Goal: Transaction & Acquisition: Book appointment/travel/reservation

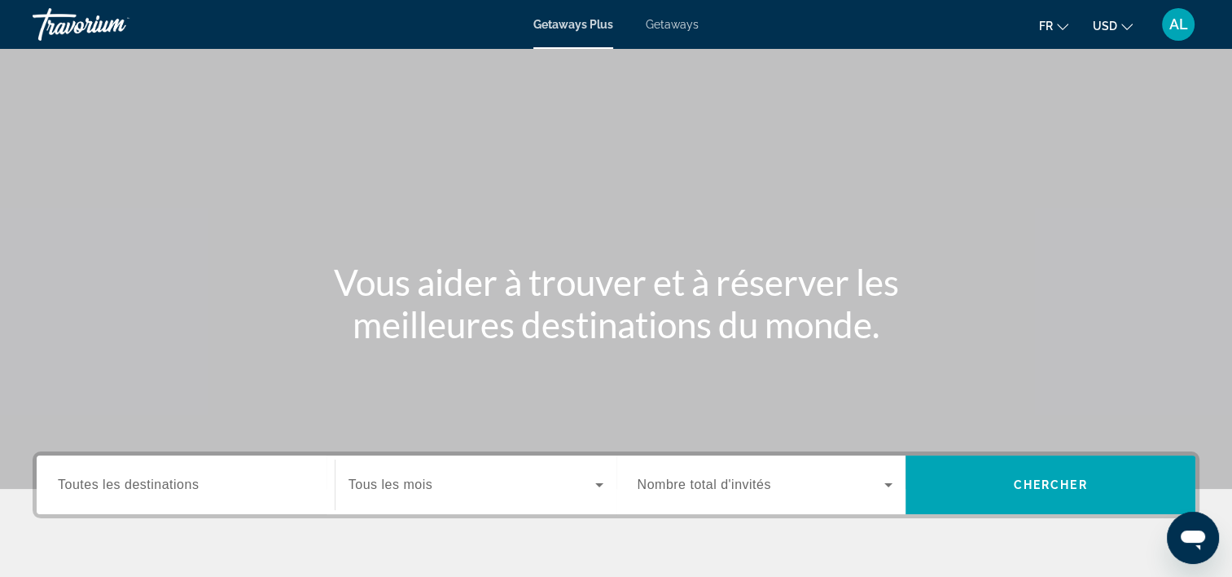
click at [651, 24] on span "Getaways" at bounding box center [672, 24] width 53 height 13
click at [1126, 26] on icon "Change currency" at bounding box center [1126, 26] width 11 height 11
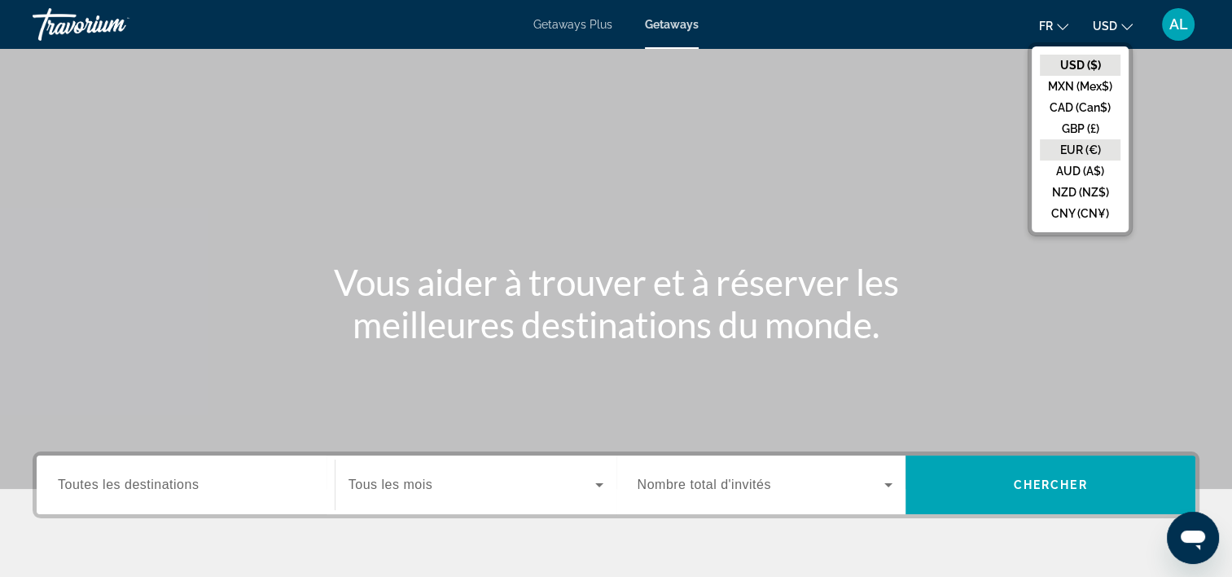
click at [1083, 145] on button "EUR (€)" at bounding box center [1080, 149] width 81 height 21
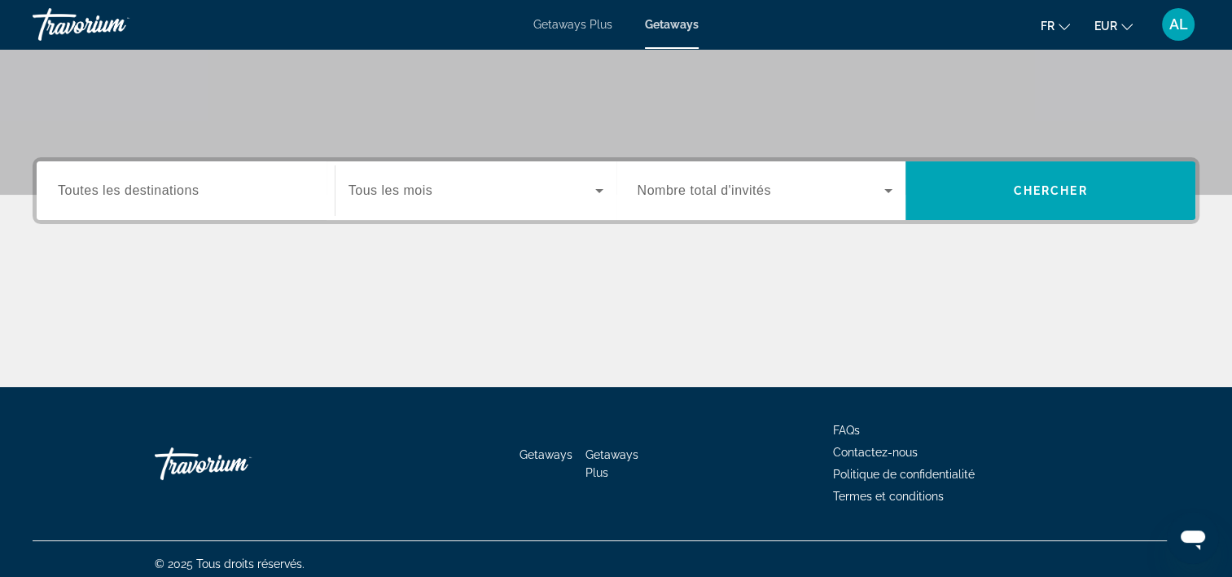
scroll to position [303, 0]
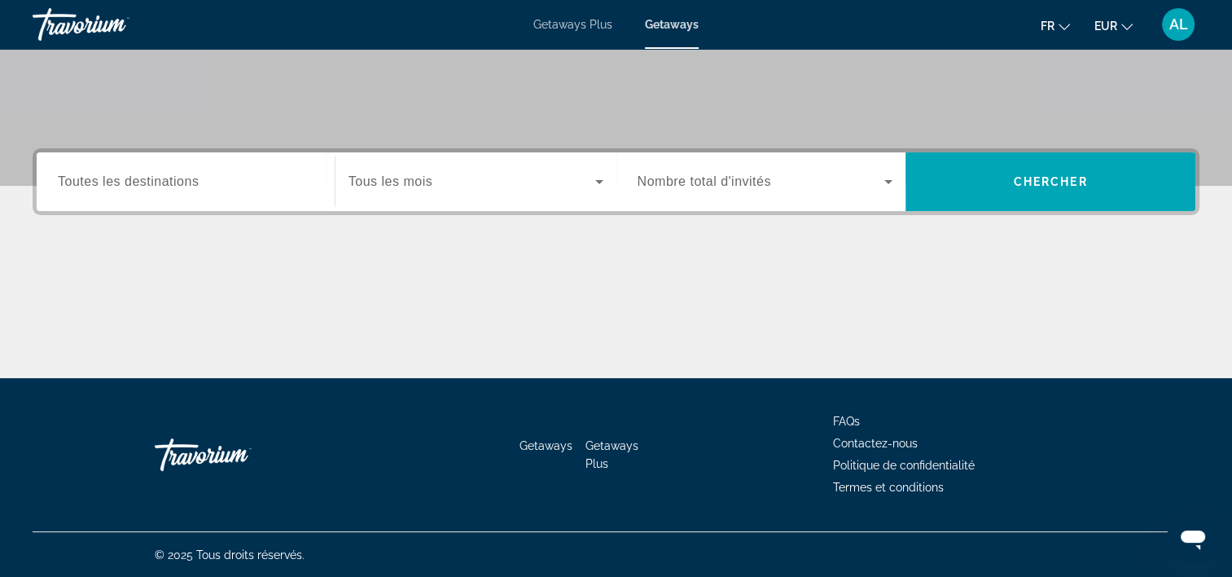
click at [597, 182] on icon "Search widget" at bounding box center [599, 182] width 8 height 4
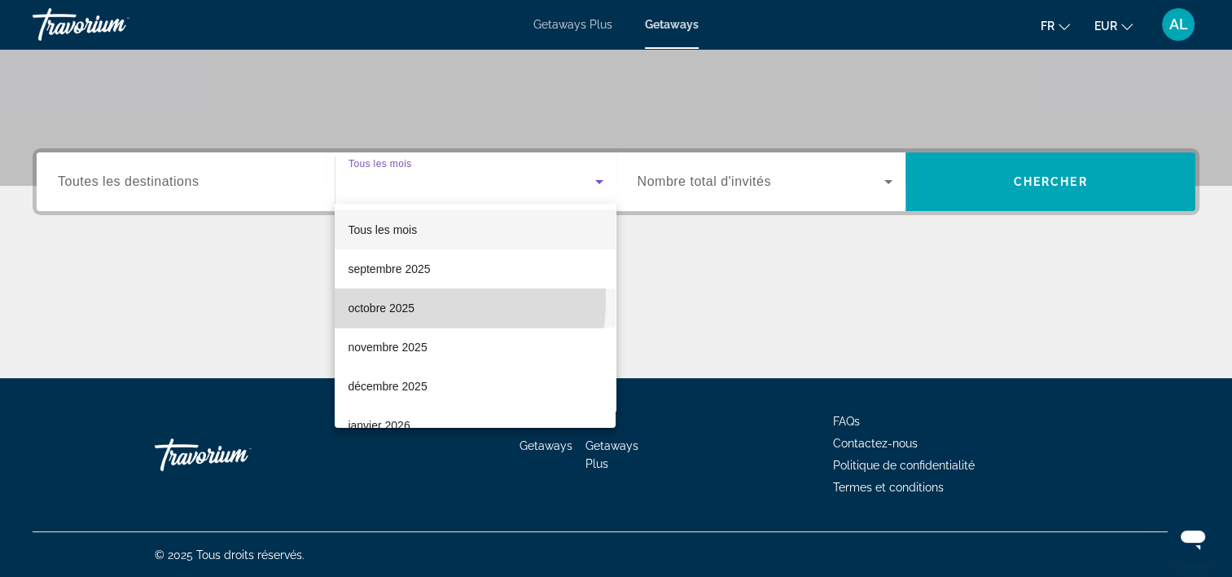
click at [401, 299] on span "octobre 2025" at bounding box center [381, 308] width 67 height 20
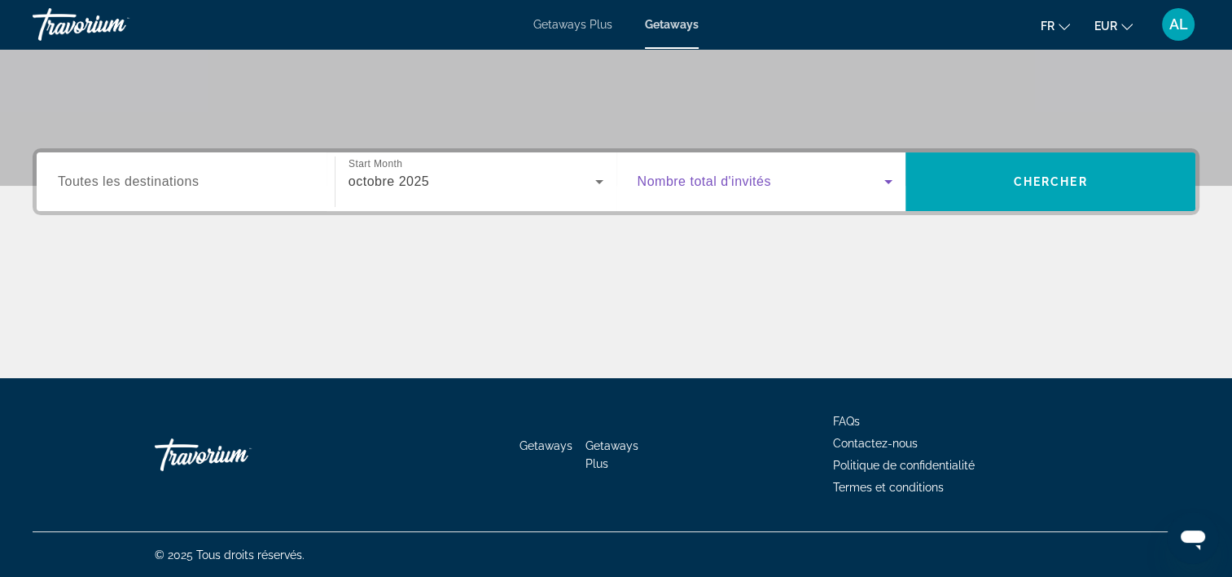
click at [885, 180] on icon "Search widget" at bounding box center [889, 182] width 20 height 20
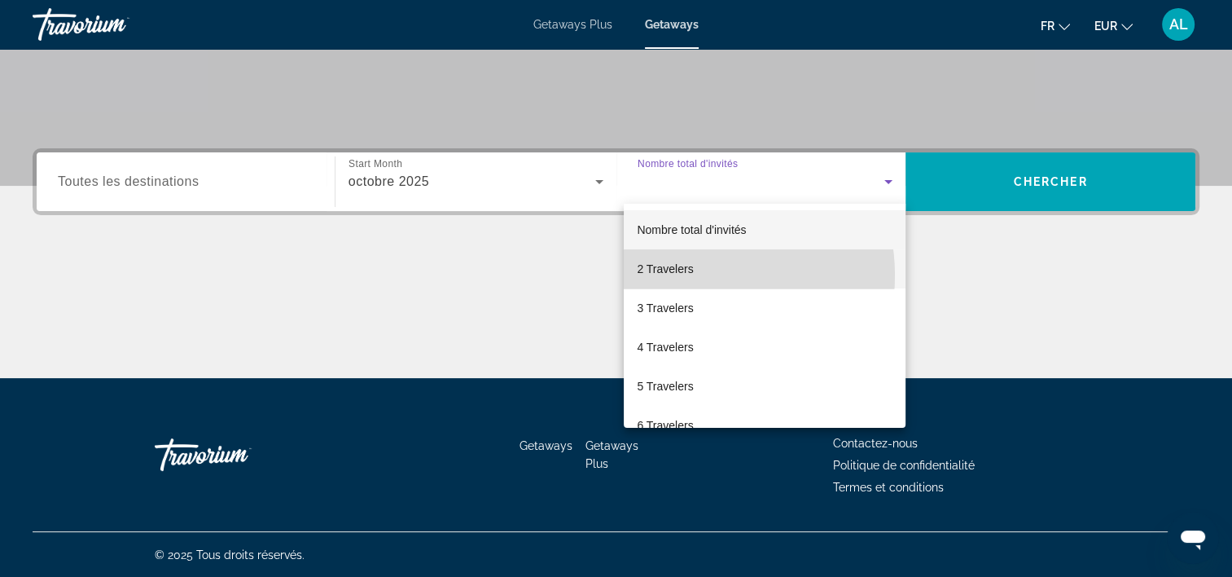
click at [684, 275] on span "2 Travelers" at bounding box center [665, 269] width 56 height 20
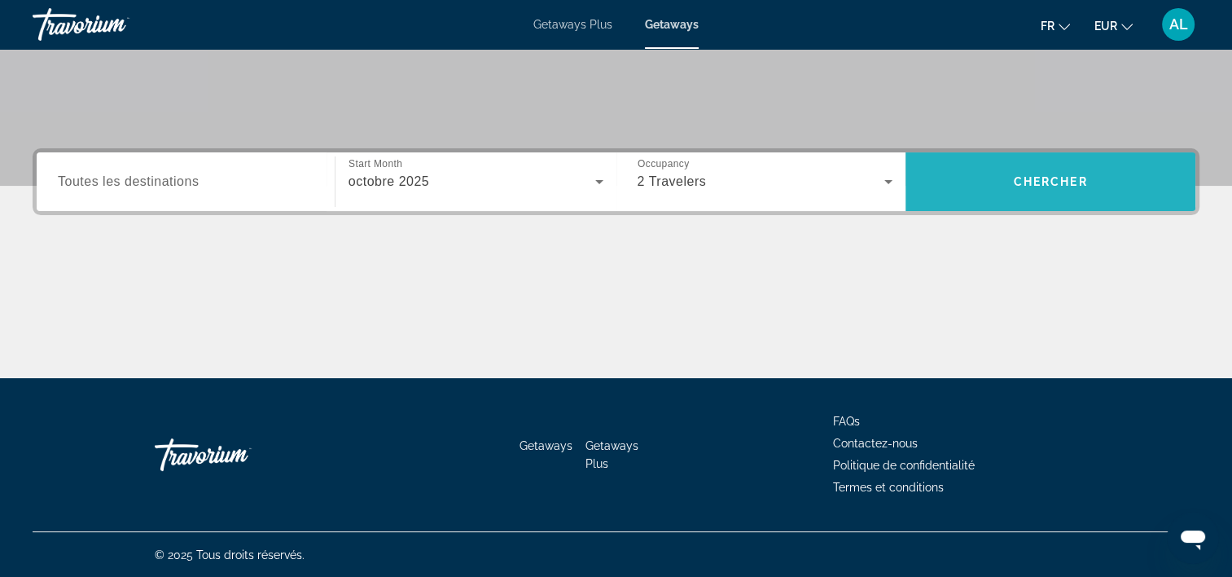
click at [1035, 177] on span "Chercher" at bounding box center [1051, 181] width 74 height 13
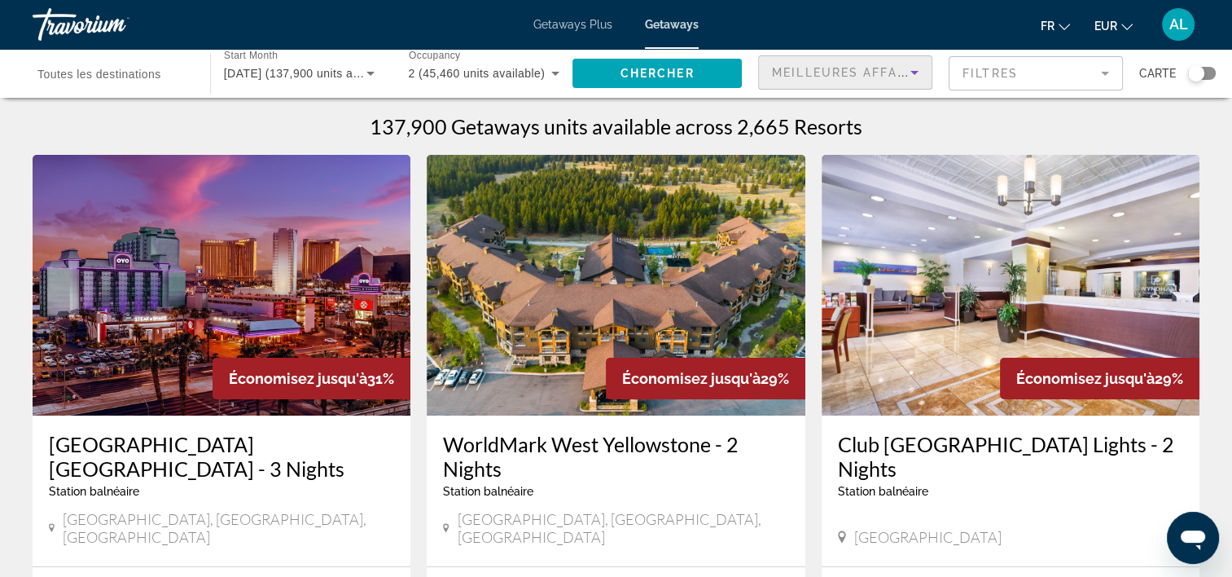
click at [916, 68] on icon "Sort by" at bounding box center [915, 73] width 20 height 20
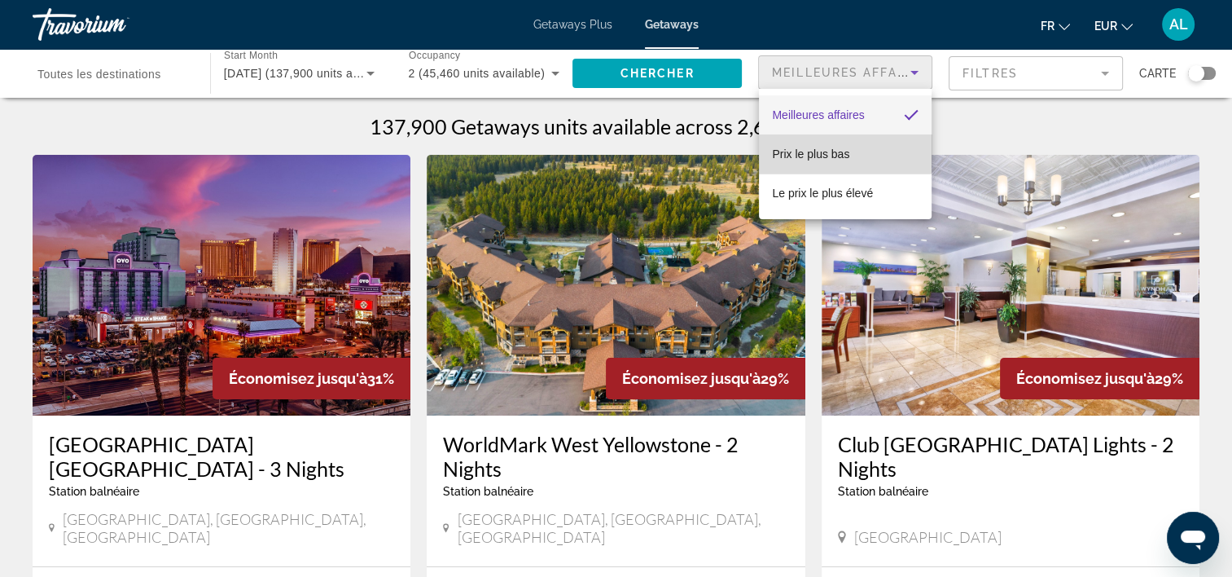
click at [844, 150] on span "Prix ​​le plus bas" at bounding box center [810, 153] width 77 height 13
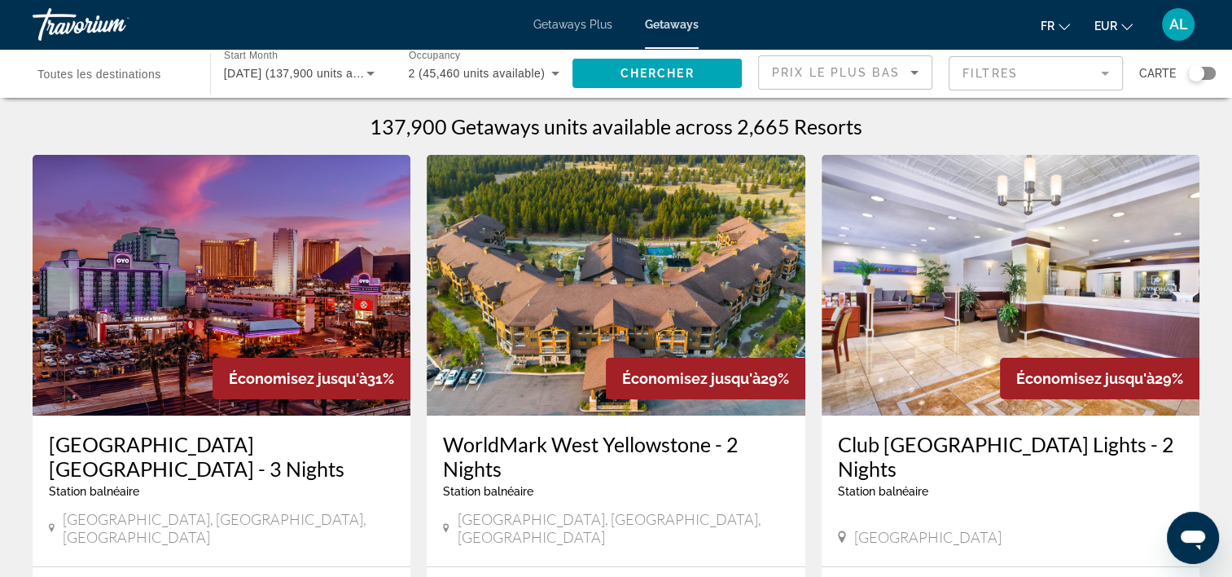
click at [1184, 129] on div "137,900 Getaways units available across 2,665 Resorts" at bounding box center [616, 126] width 1167 height 24
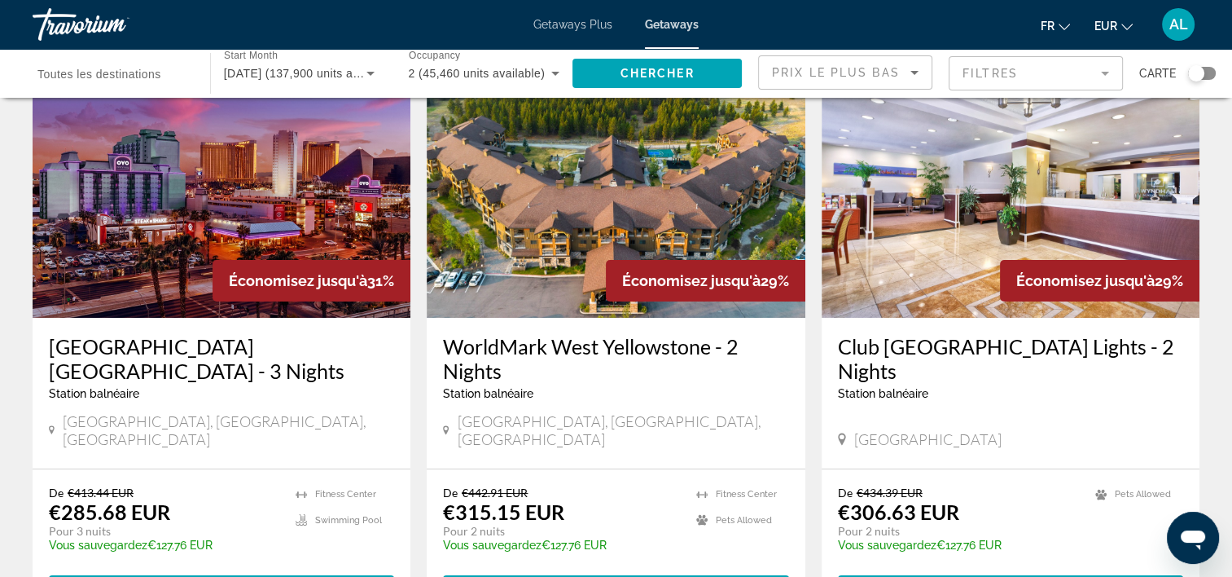
scroll to position [130, 0]
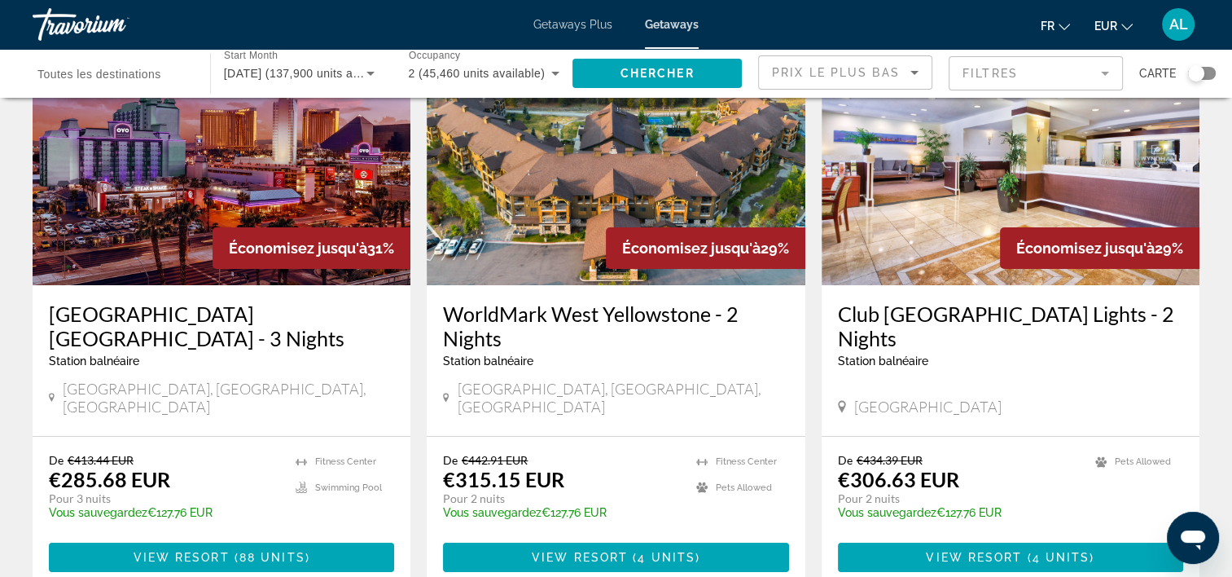
click at [1104, 71] on mat-form-field "Filtres" at bounding box center [1036, 73] width 174 height 34
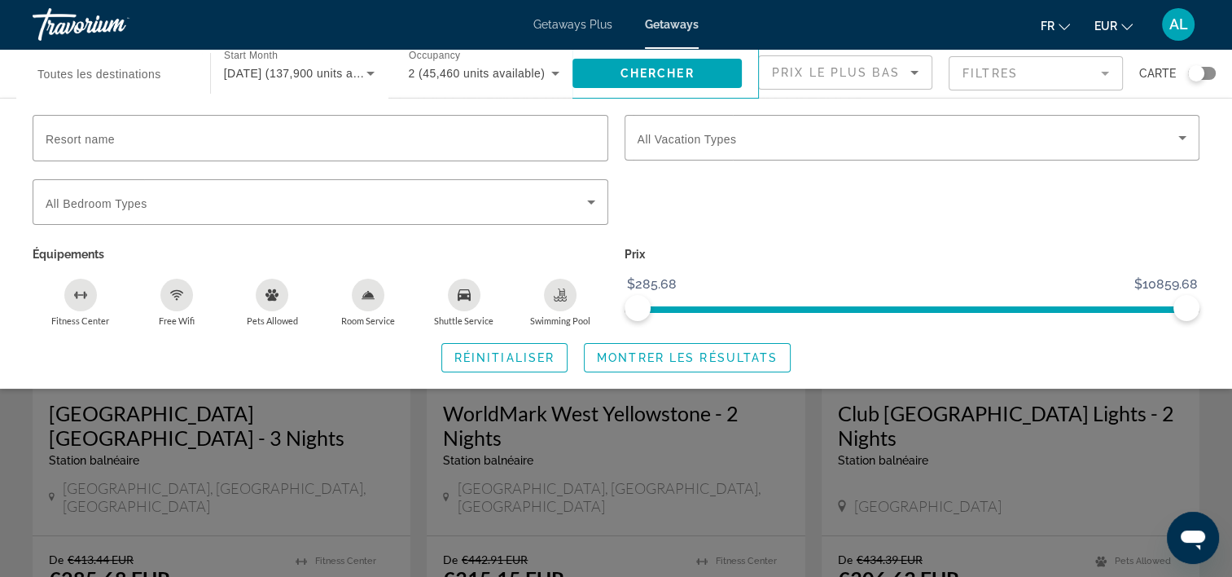
scroll to position [0, 0]
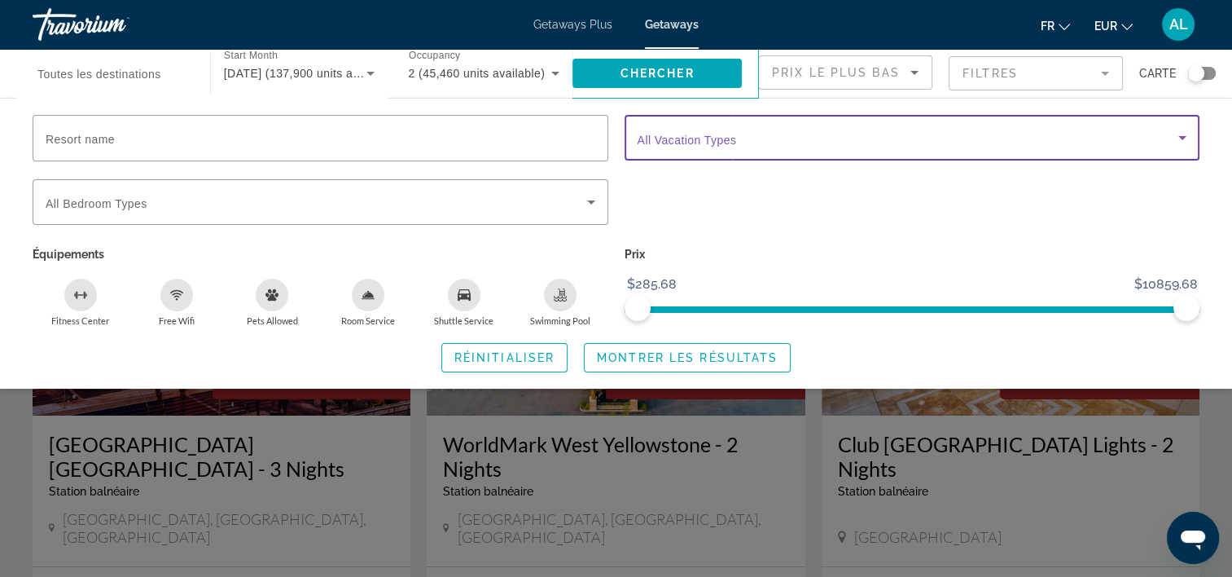
click at [1177, 137] on icon "Search widget" at bounding box center [1183, 138] width 20 height 20
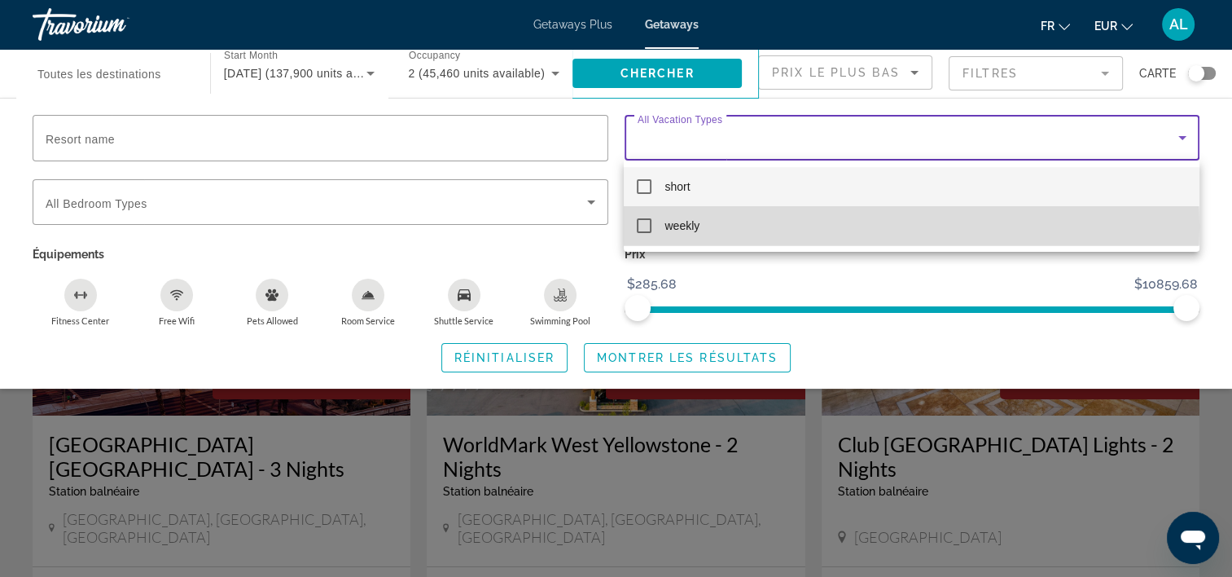
click at [695, 226] on span "weekly" at bounding box center [681, 226] width 35 height 20
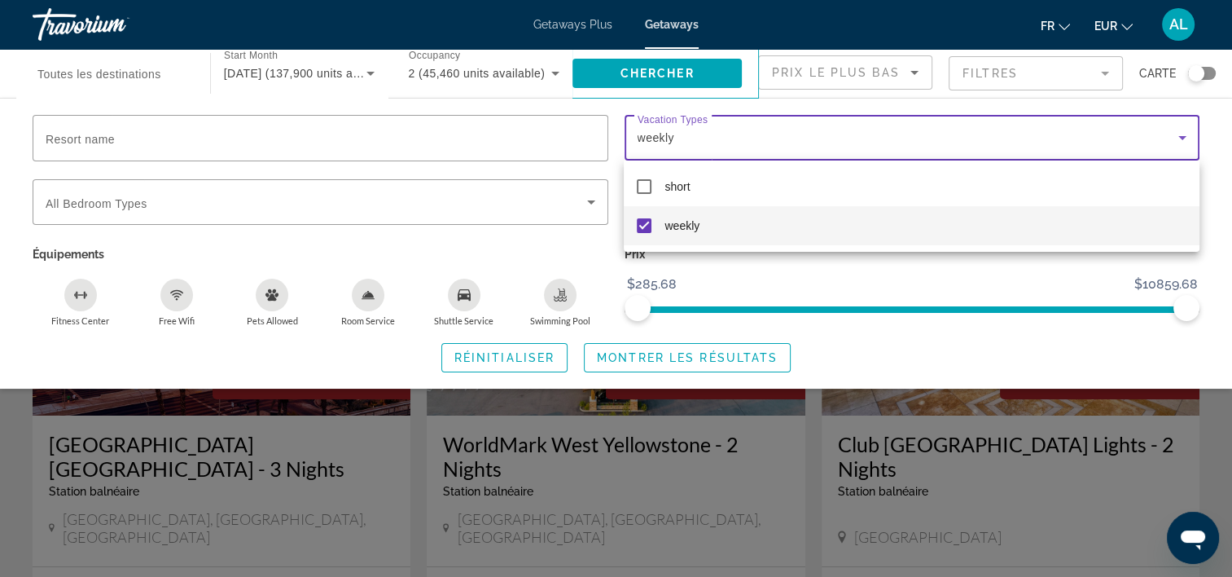
click at [612, 59] on div at bounding box center [616, 288] width 1232 height 577
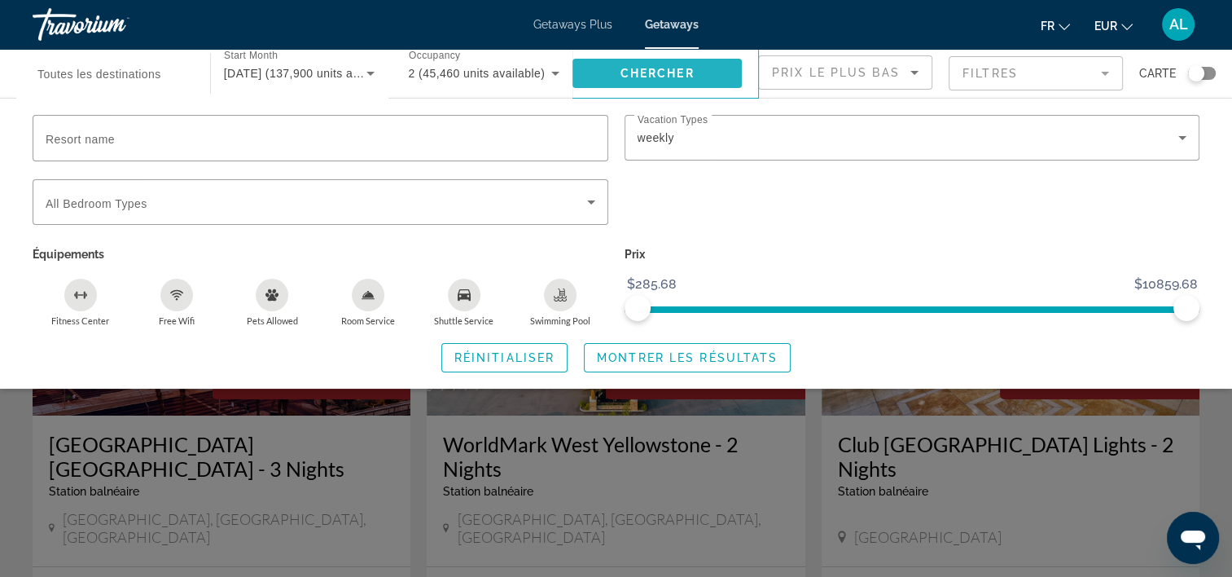
click at [615, 72] on span "Search widget" at bounding box center [656, 73] width 169 height 39
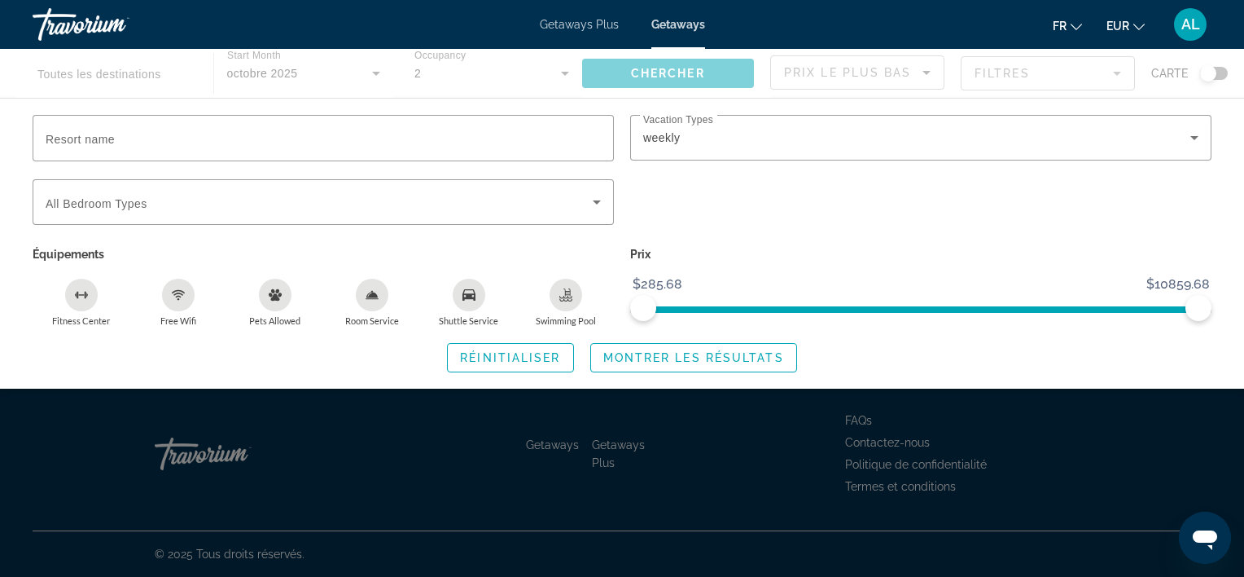
click at [1088, 454] on div "Search widget" at bounding box center [622, 410] width 1244 height 332
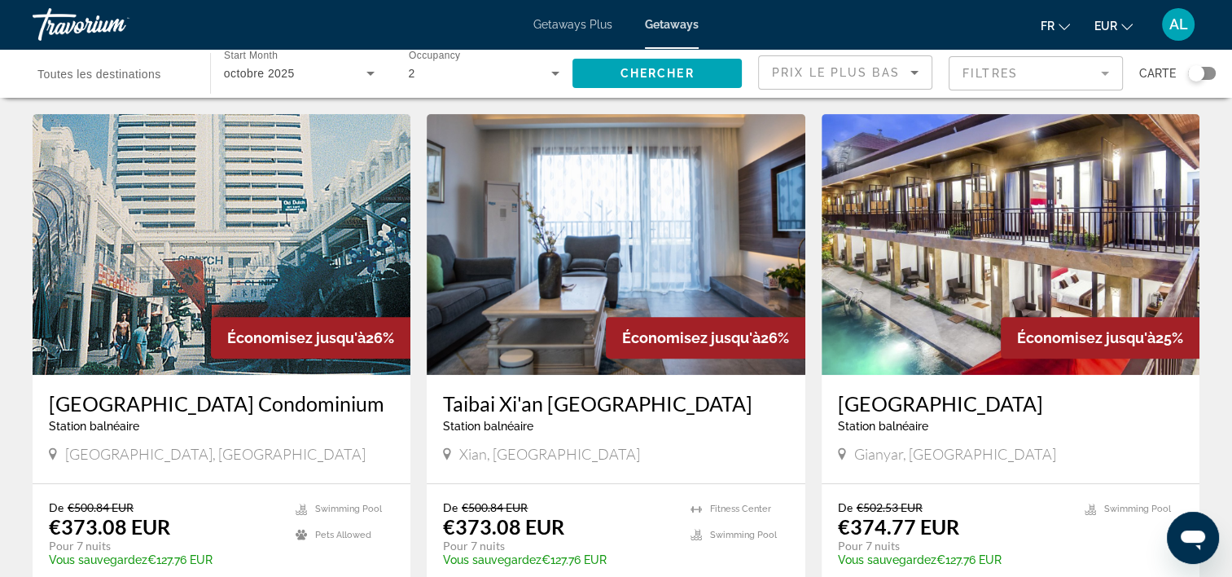
scroll to position [651, 0]
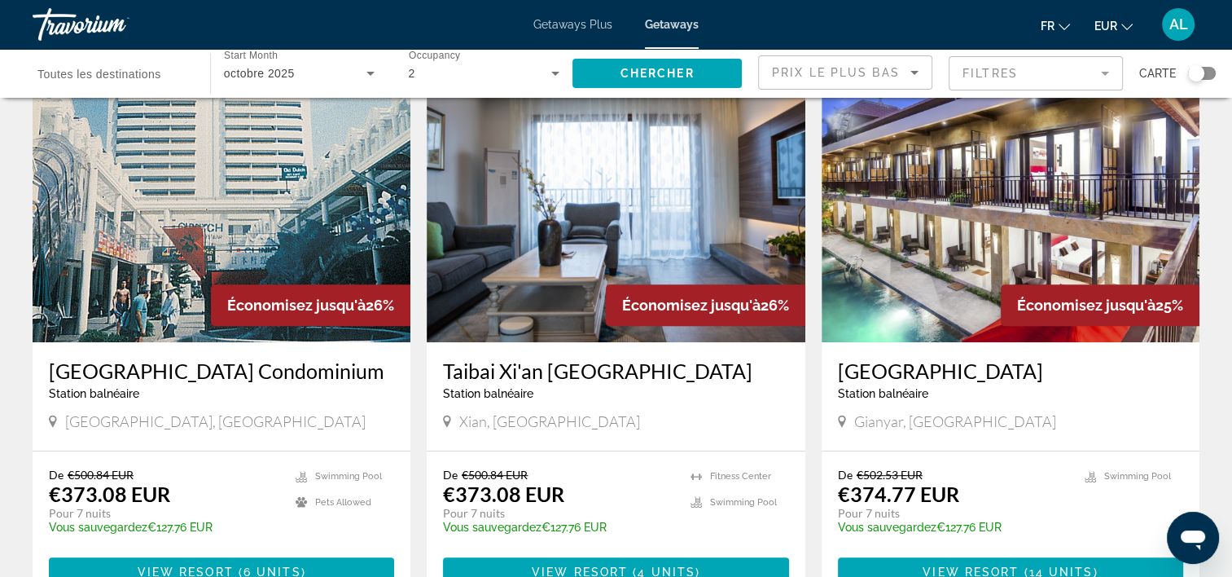
click at [1201, 68] on div "Search widget" at bounding box center [1196, 73] width 16 height 16
click at [1222, 129] on div "← Déplacement vers la gauche → Déplacement vers la droite ↑ Déplacement vers le…" at bounding box center [616, 409] width 1232 height 2902
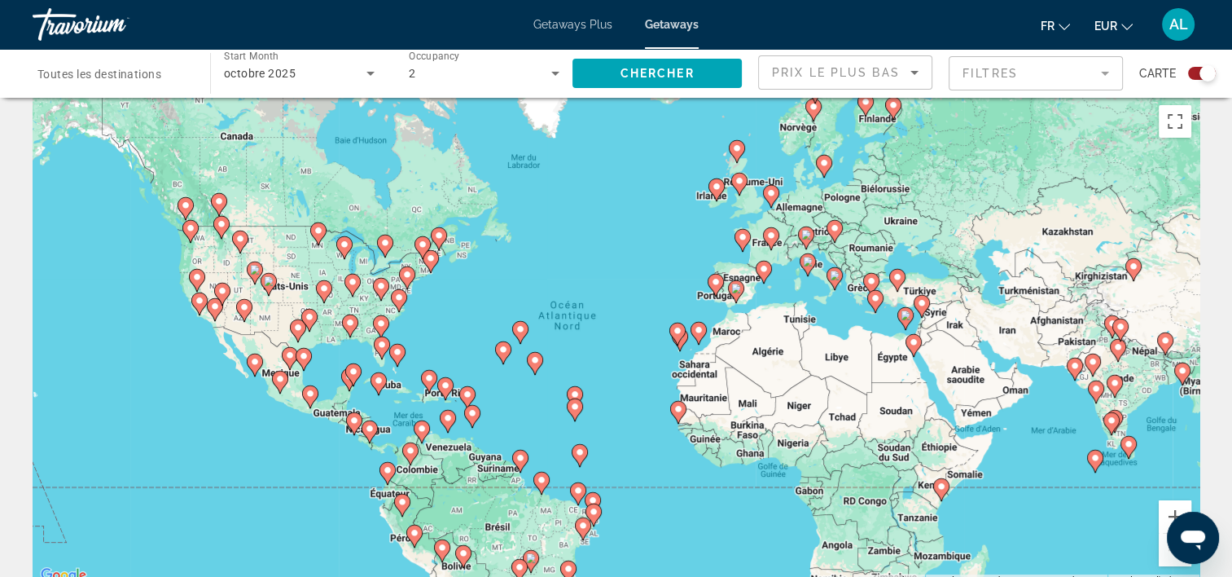
scroll to position [16, 0]
click at [1163, 513] on button "Zoom avant" at bounding box center [1175, 517] width 33 height 33
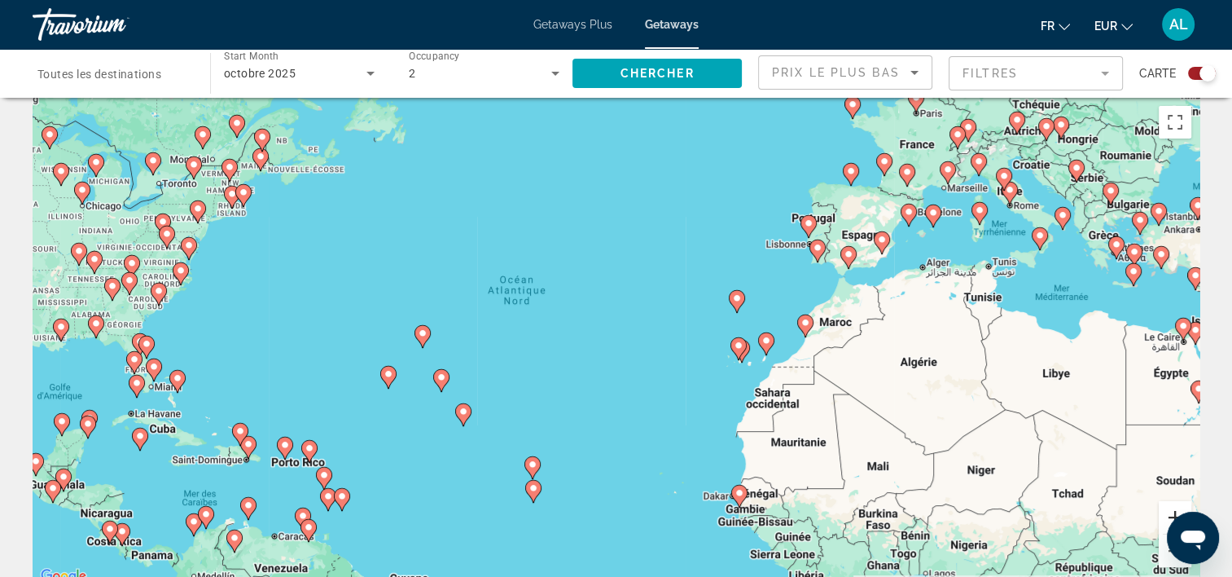
click at [1163, 513] on button "Zoom avant" at bounding box center [1175, 517] width 33 height 33
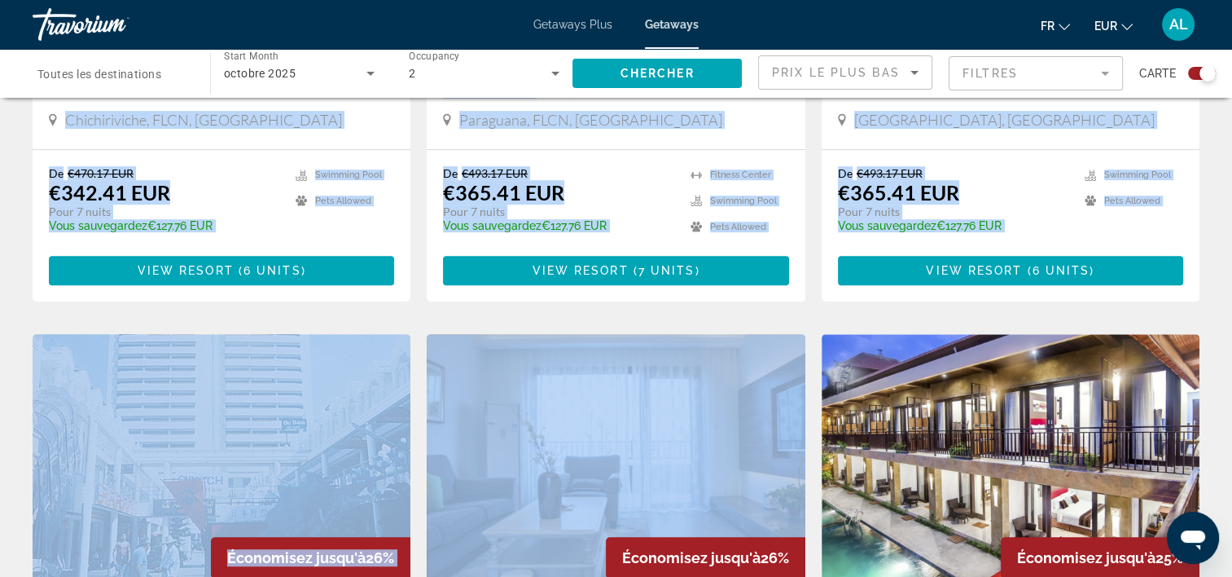
drag, startPoint x: 922, startPoint y: 274, endPoint x: 642, endPoint y: 597, distance: 427.7
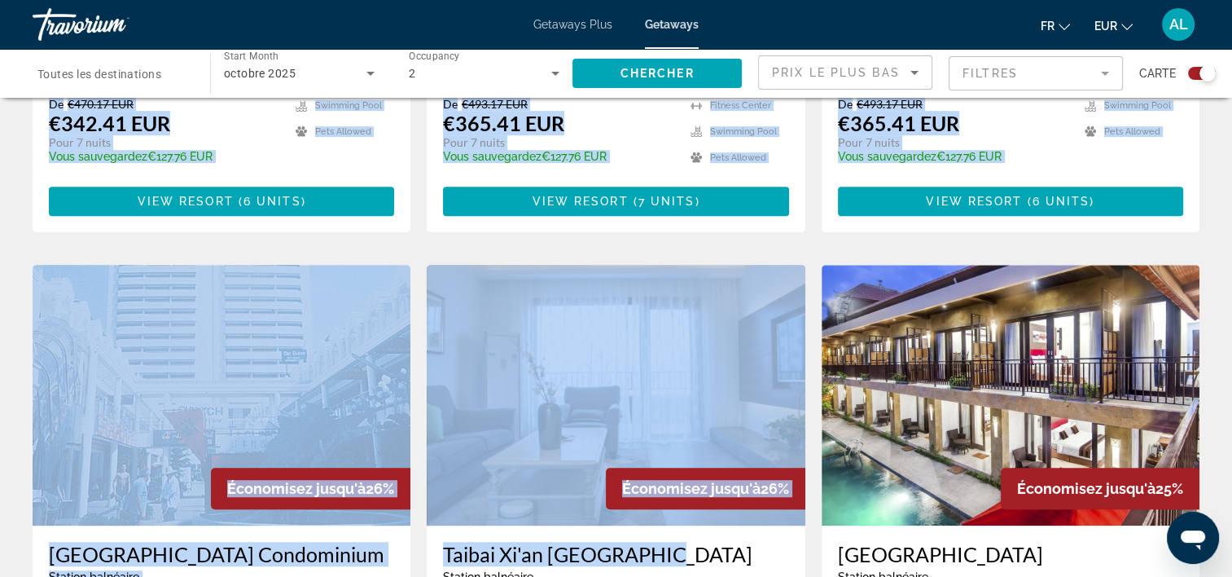
scroll to position [469, 0]
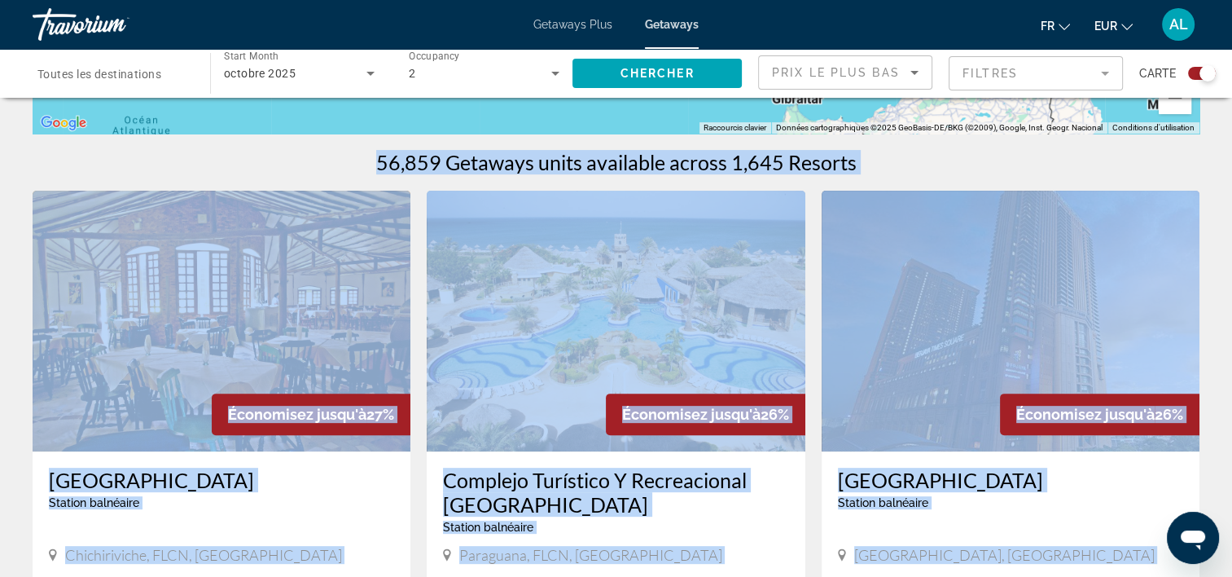
click at [1053, 173] on div "56,859 Getaways units available across 1,645 Resorts" at bounding box center [616, 162] width 1167 height 24
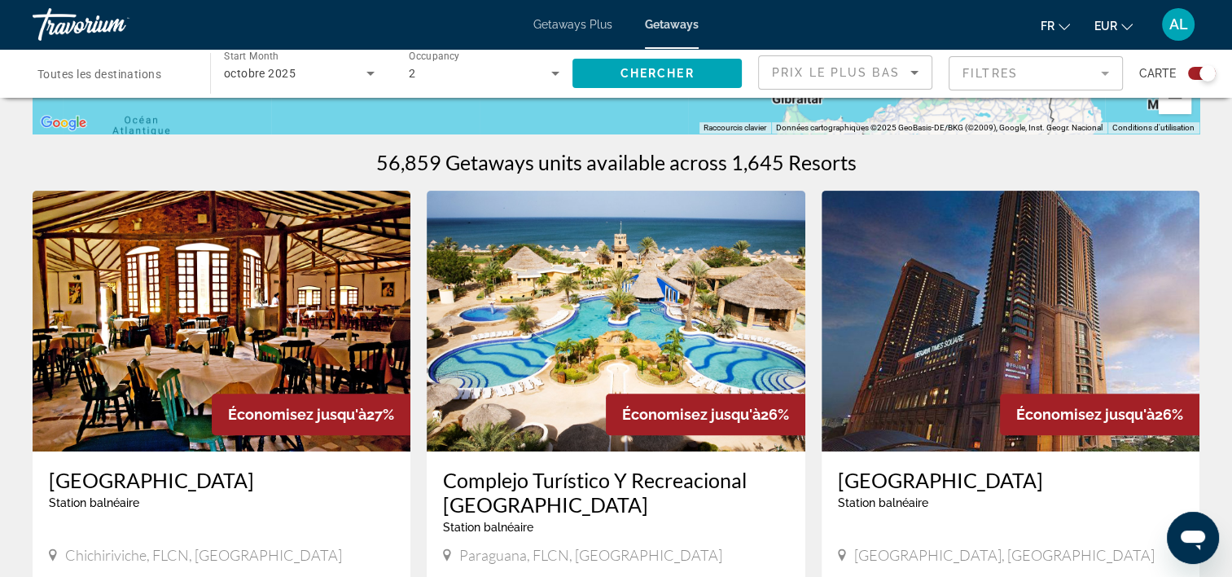
click at [94, 78] on span "Toutes les destinations" at bounding box center [99, 74] width 124 height 13
click at [94, 78] on input "Destination Toutes les destinations" at bounding box center [112, 74] width 151 height 20
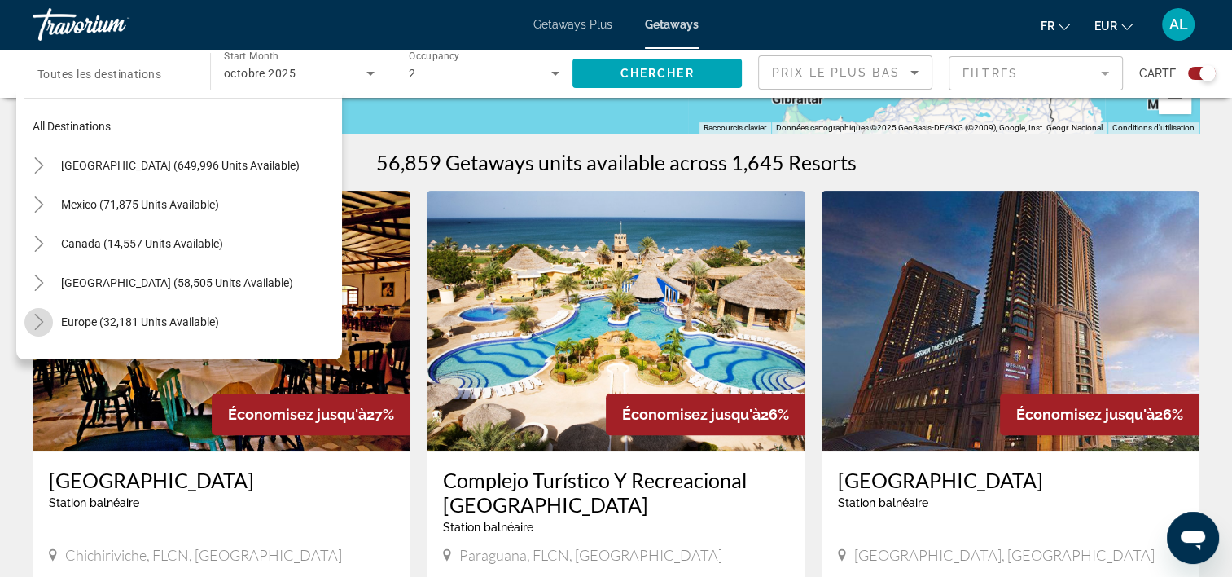
click at [41, 322] on icon "Toggle Europe (32,181 units available)" at bounding box center [39, 321] width 16 height 16
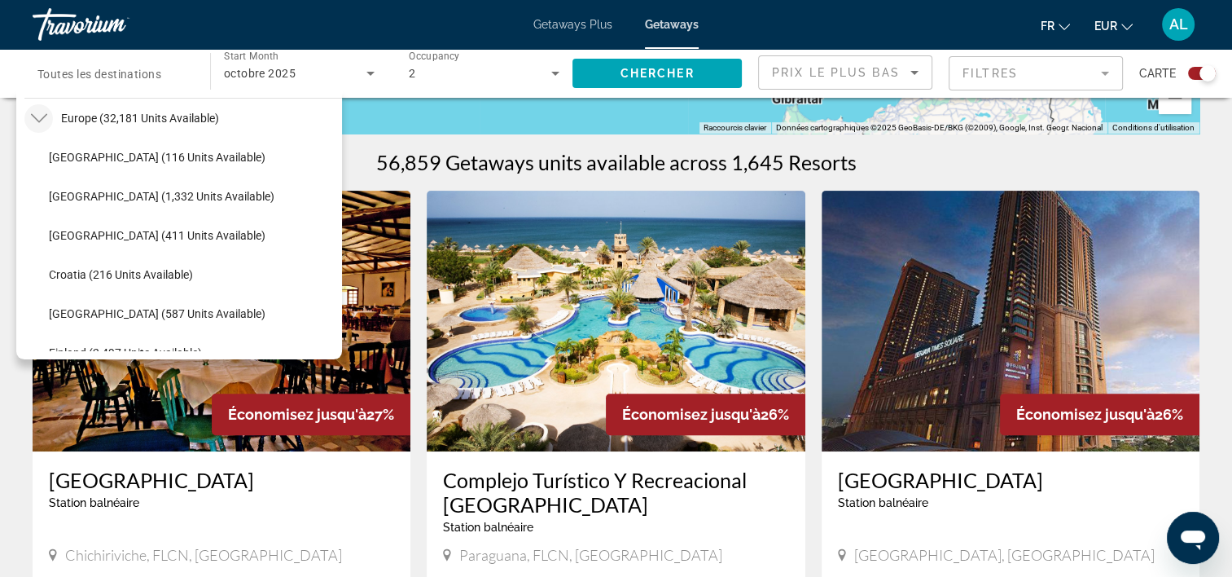
click at [1165, 171] on div "56,859 Getaways units available across 1,645 Resorts" at bounding box center [616, 162] width 1167 height 24
